Goal: Find specific page/section: Find specific page/section

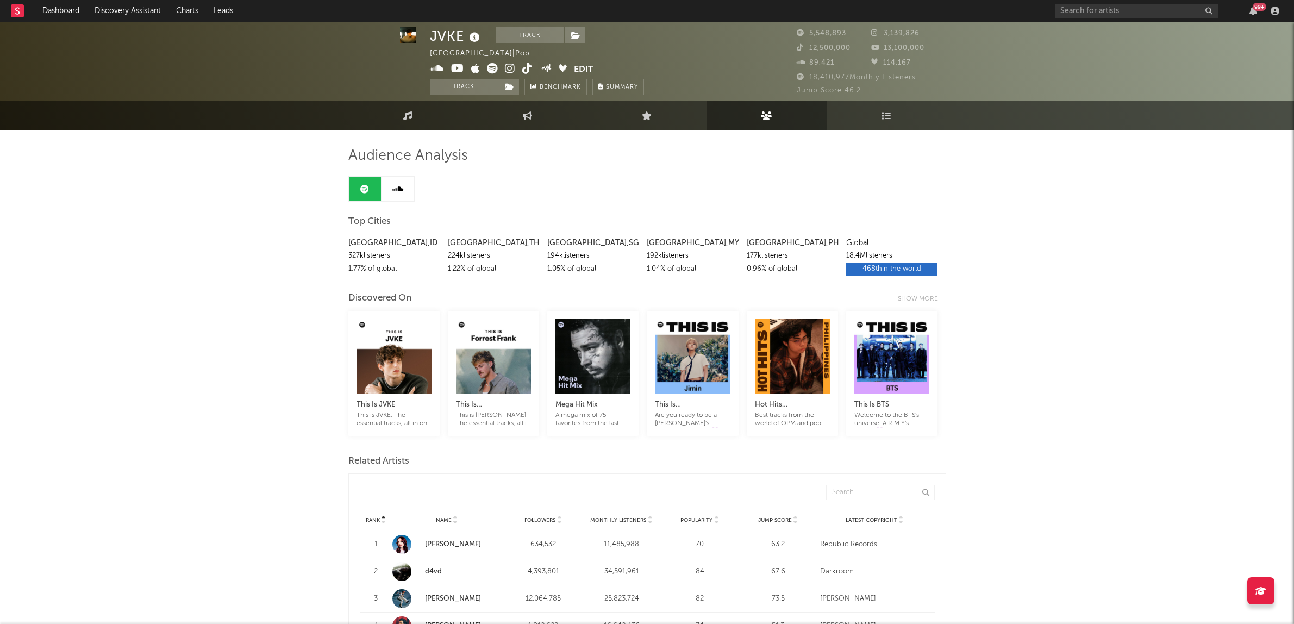
scroll to position [1, 0]
click at [1084, 7] on input "text" at bounding box center [1136, 11] width 163 height 14
click at [1097, 7] on input "sunset" at bounding box center [1136, 11] width 163 height 14
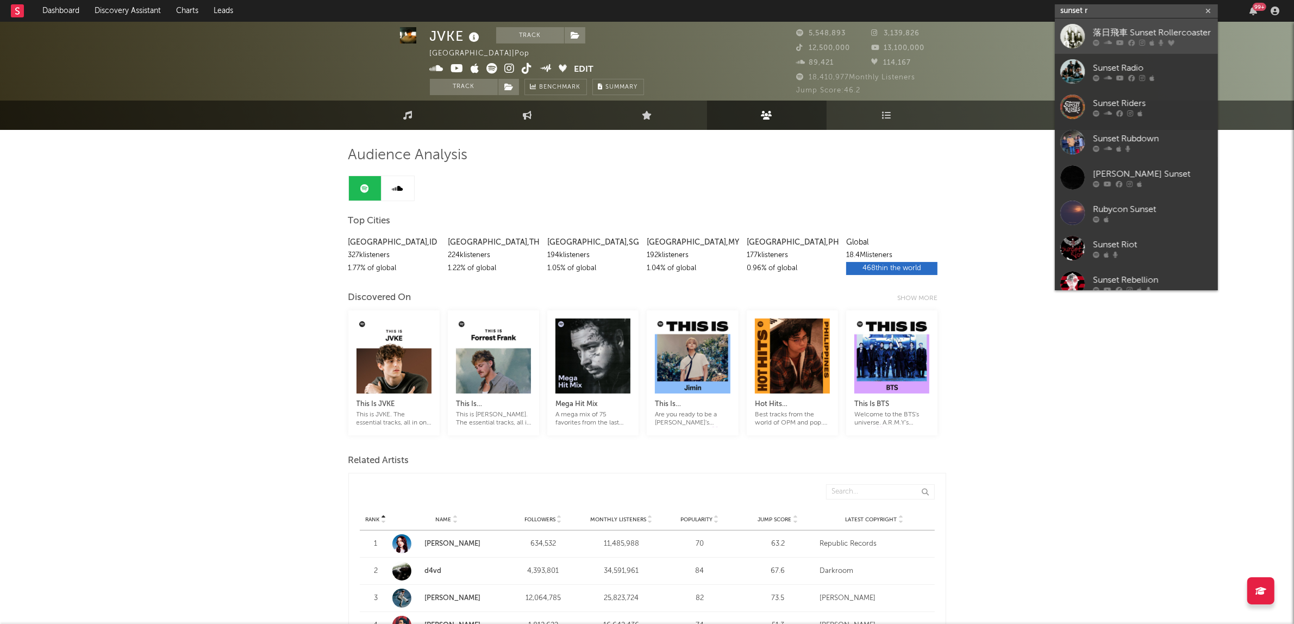
type input "sunset r"
click at [1126, 29] on div "落日飛車 Sunset Rollercoaster" at bounding box center [1153, 32] width 120 height 13
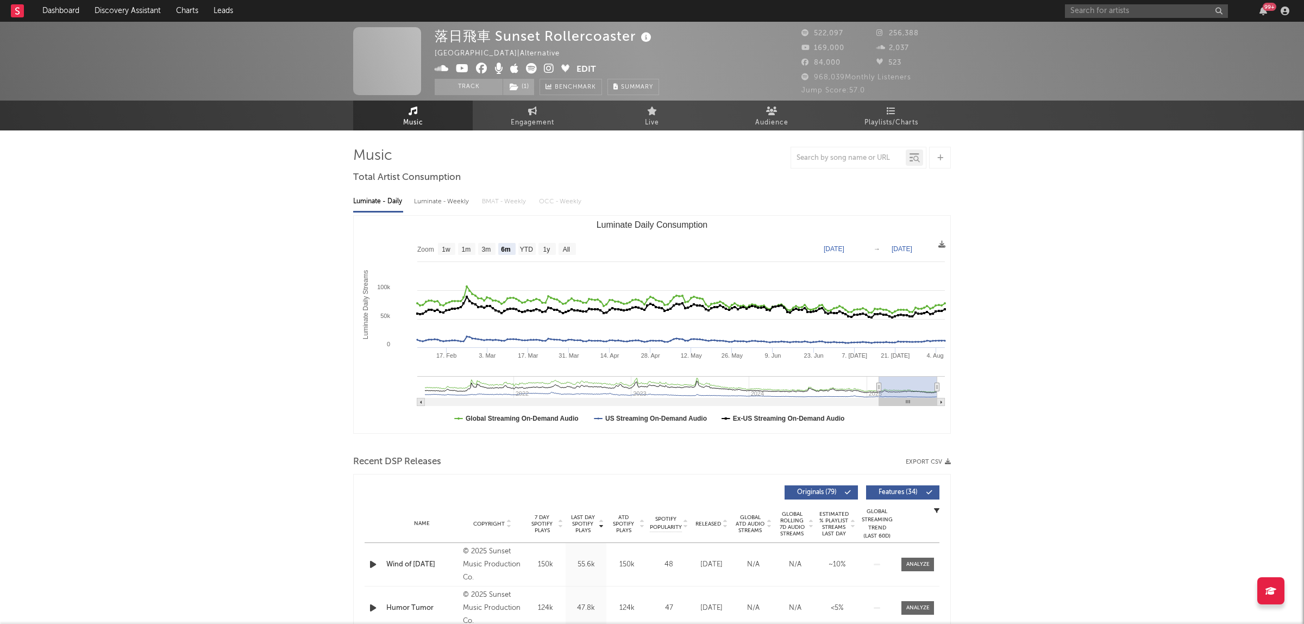
select select "6m"
